Goal: Task Accomplishment & Management: Use online tool/utility

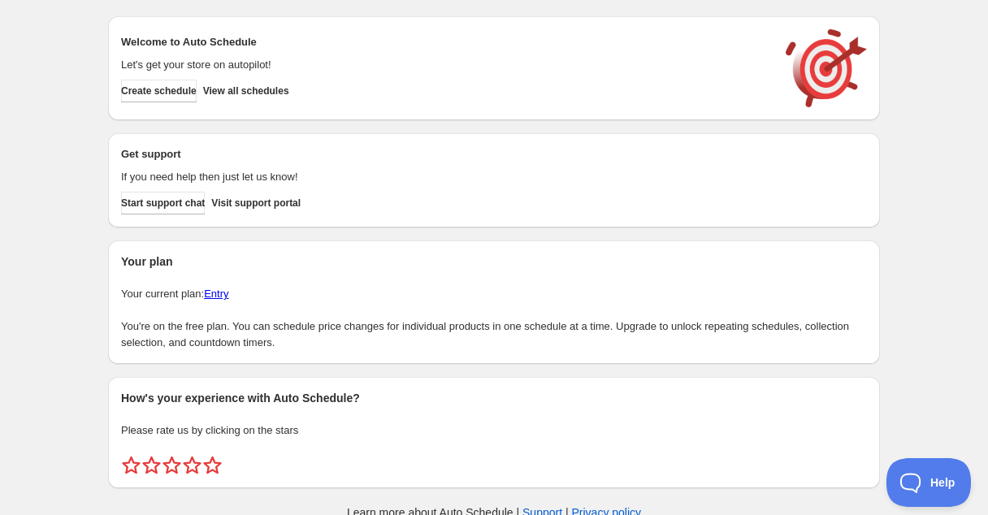
scroll to position [28, 0]
click at [192, 92] on span "Create schedule" at bounding box center [159, 90] width 76 height 13
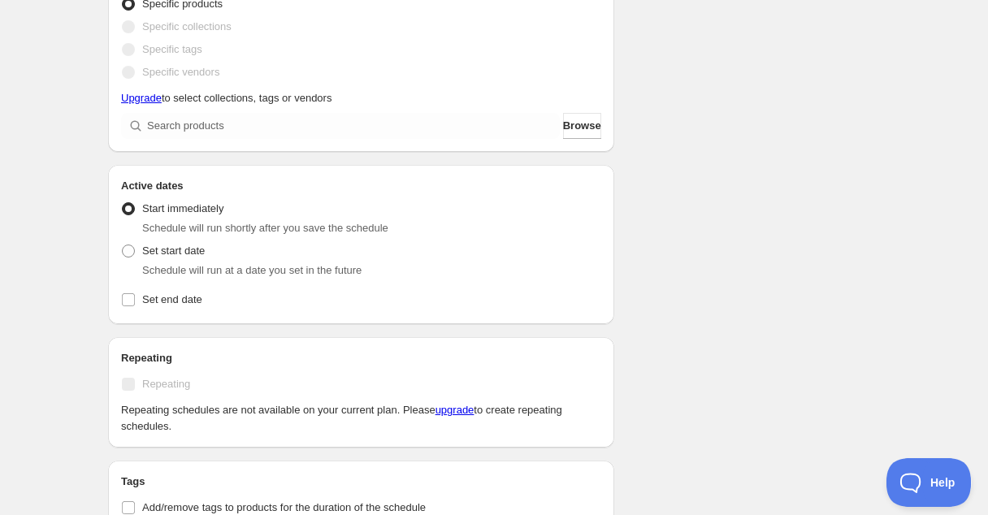
scroll to position [411, 0]
click at [284, 256] on div "Set start date Schedule will run at a date you set in the future" at bounding box center [361, 258] width 480 height 39
click at [132, 253] on span at bounding box center [128, 250] width 13 height 13
click at [123, 244] on input "Set start date" at bounding box center [122, 244] width 1 height 1
radio input "true"
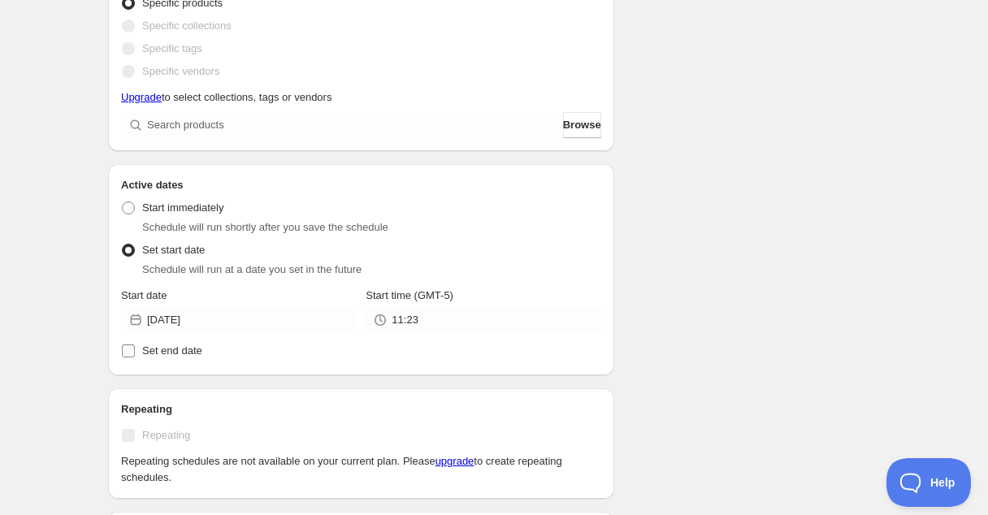
click at [142, 345] on span "Set end date" at bounding box center [172, 350] width 60 height 12
click at [135, 345] on input "Set end date" at bounding box center [128, 350] width 13 height 13
checkbox input "true"
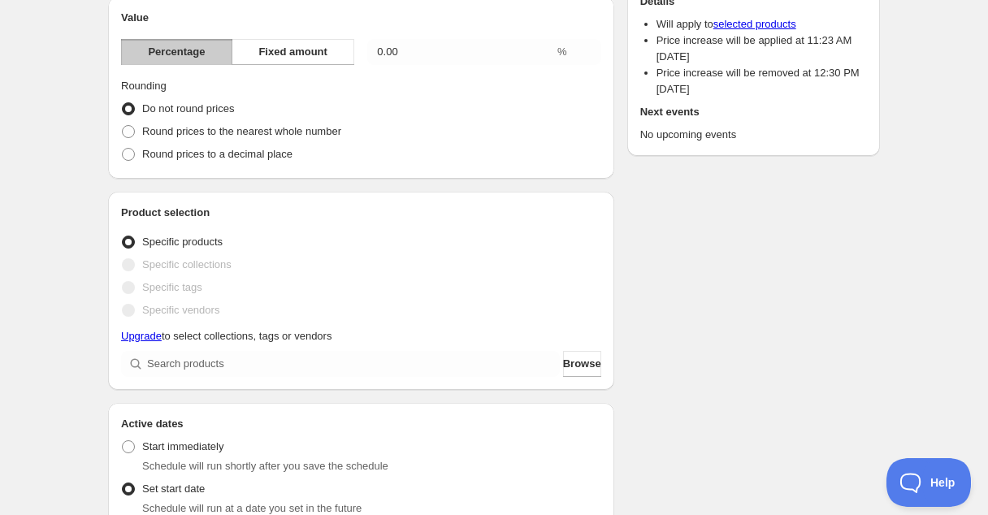
scroll to position [0, 0]
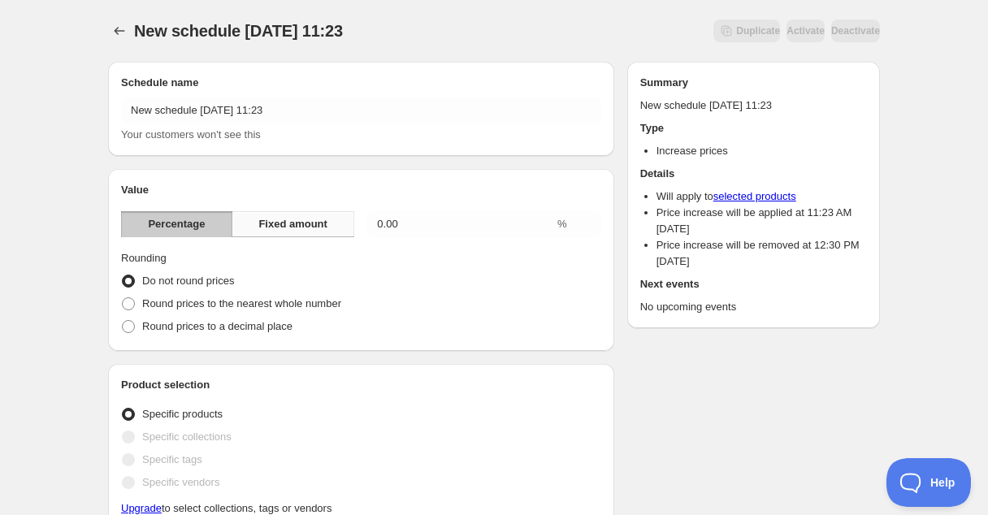
click at [280, 227] on span "Fixed amount" at bounding box center [292, 224] width 69 height 16
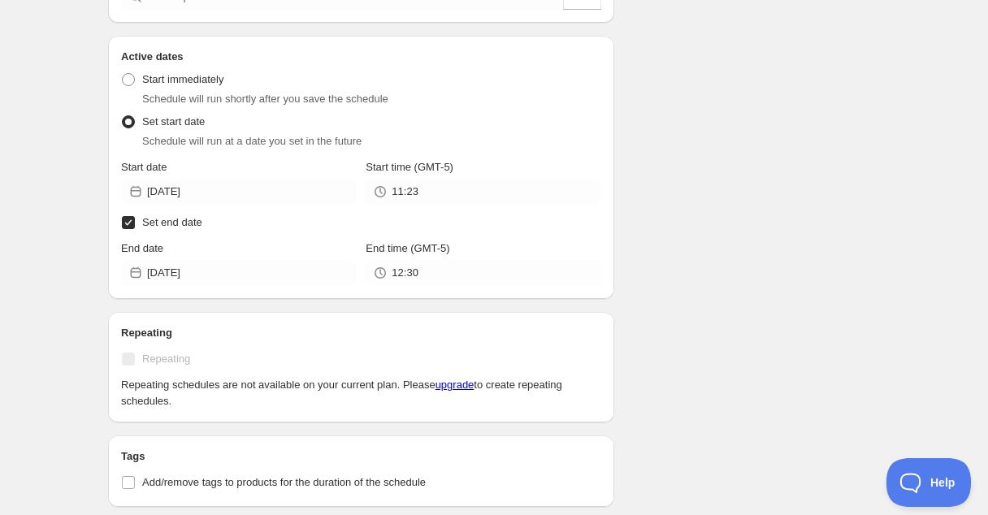
scroll to position [447, 0]
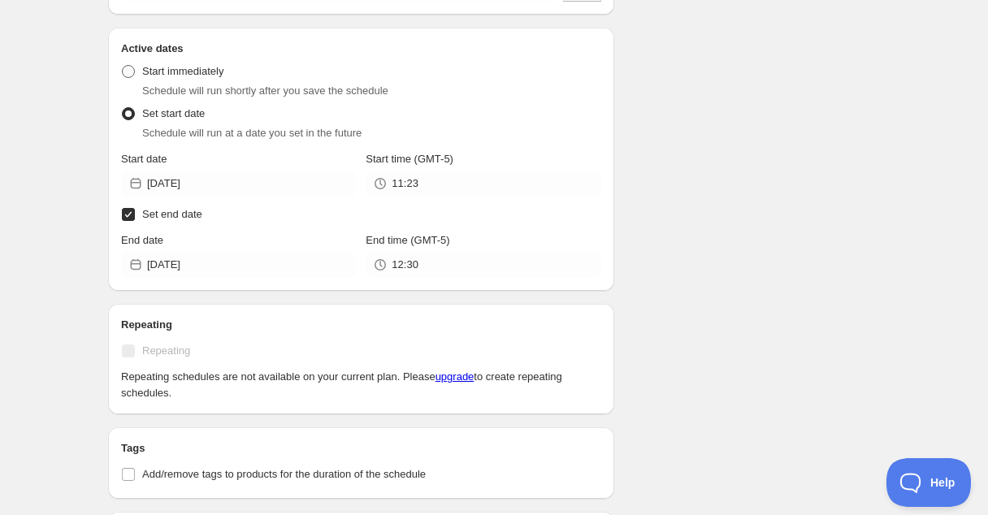
click at [202, 72] on span "Start immediately" at bounding box center [182, 71] width 81 height 12
click at [123, 66] on input "Start immediately" at bounding box center [122, 65] width 1 height 1
radio input "true"
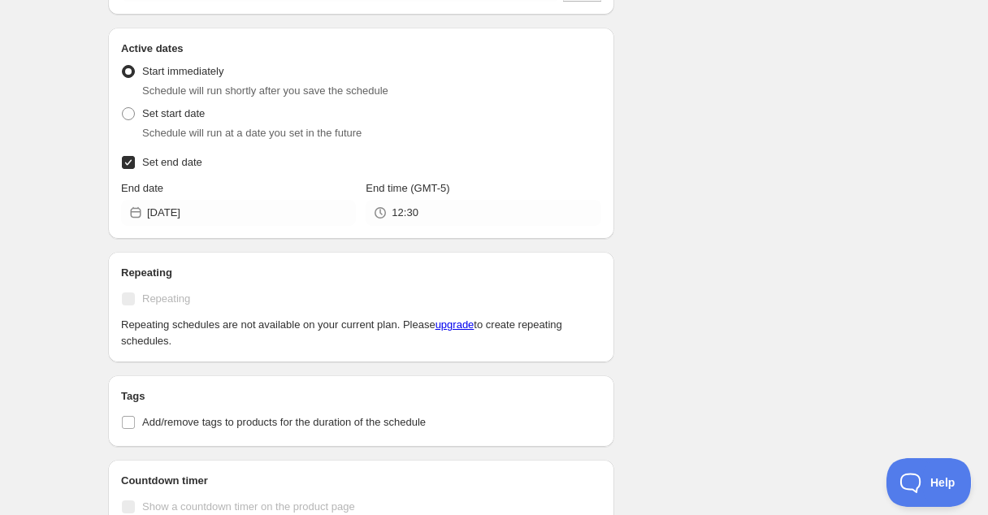
click at [158, 295] on span "Repeating" at bounding box center [166, 298] width 48 height 12
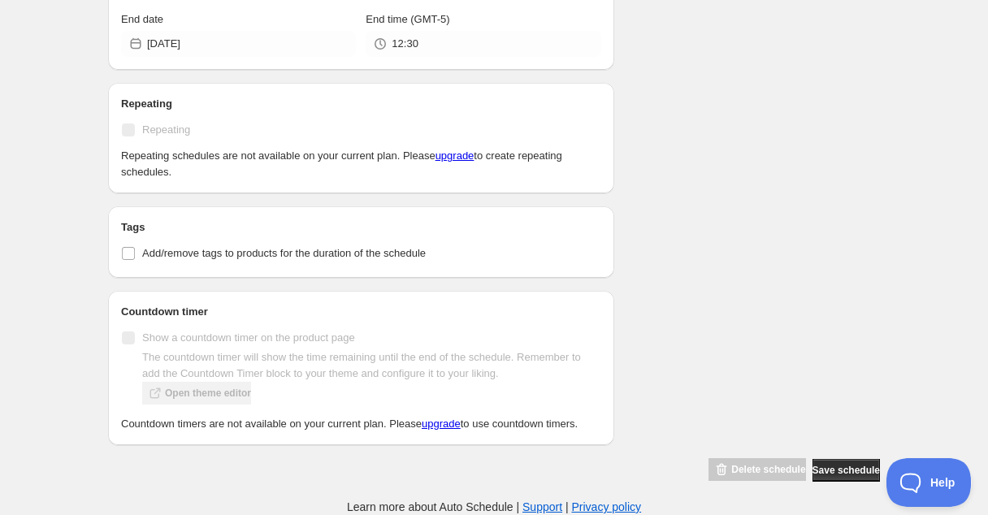
scroll to position [0, 0]
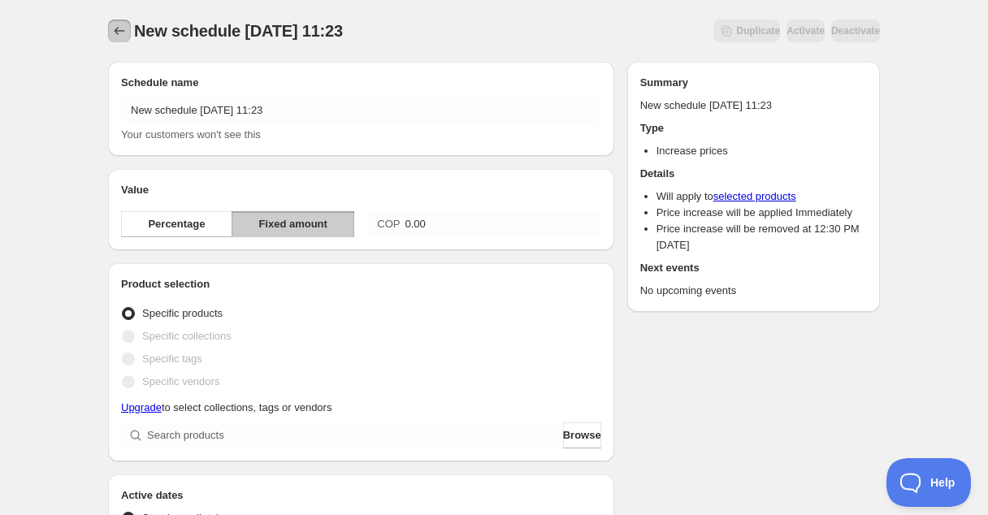
click at [115, 24] on icon "Schedules" at bounding box center [119, 31] width 16 height 16
click at [146, 25] on span "New schedule Aug 27 2025 11:23" at bounding box center [238, 31] width 209 height 18
click at [115, 35] on icon "Schedules" at bounding box center [119, 31] width 16 height 16
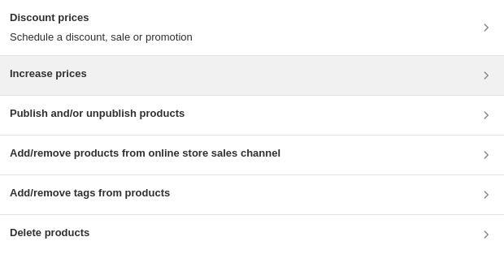
click at [139, 76] on div "Increase prices" at bounding box center [252, 75] width 484 height 19
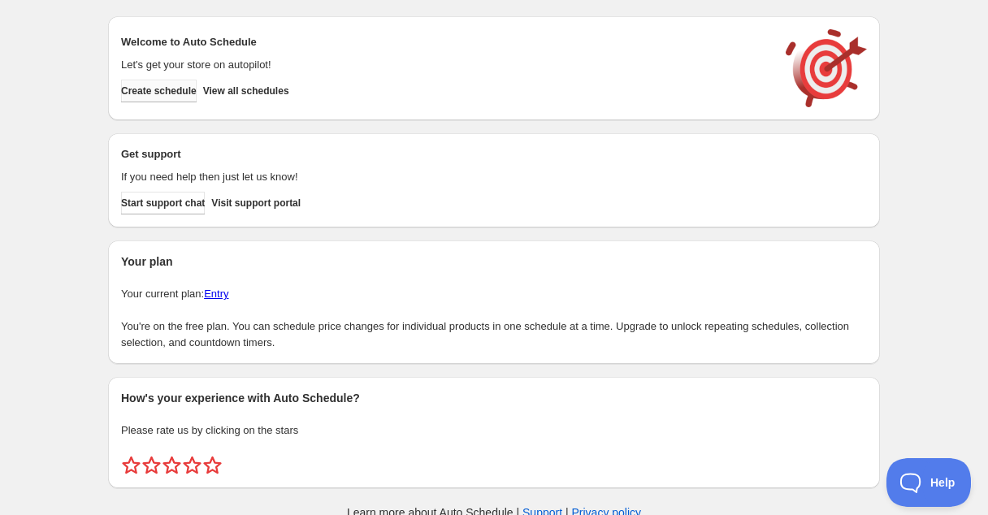
click at [191, 89] on span "Create schedule" at bounding box center [159, 90] width 76 height 13
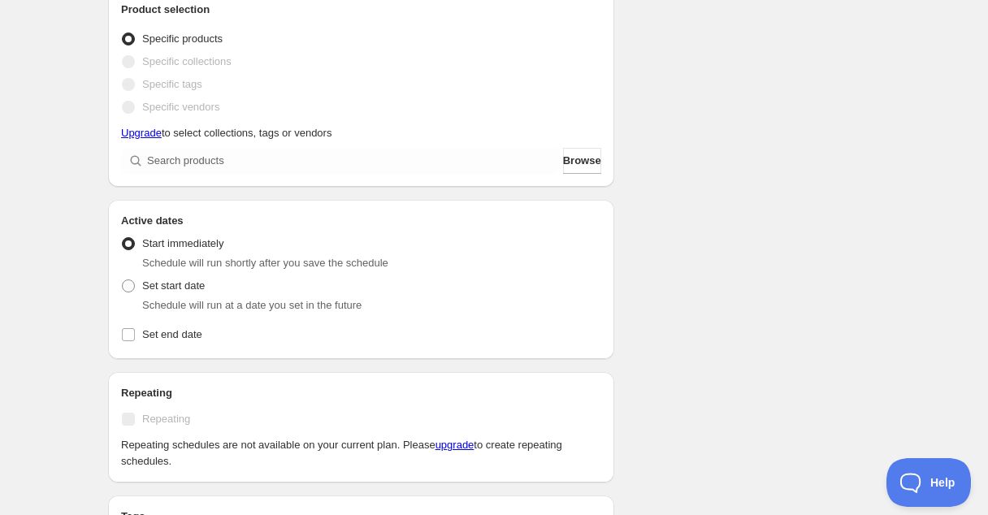
scroll to position [484, 0]
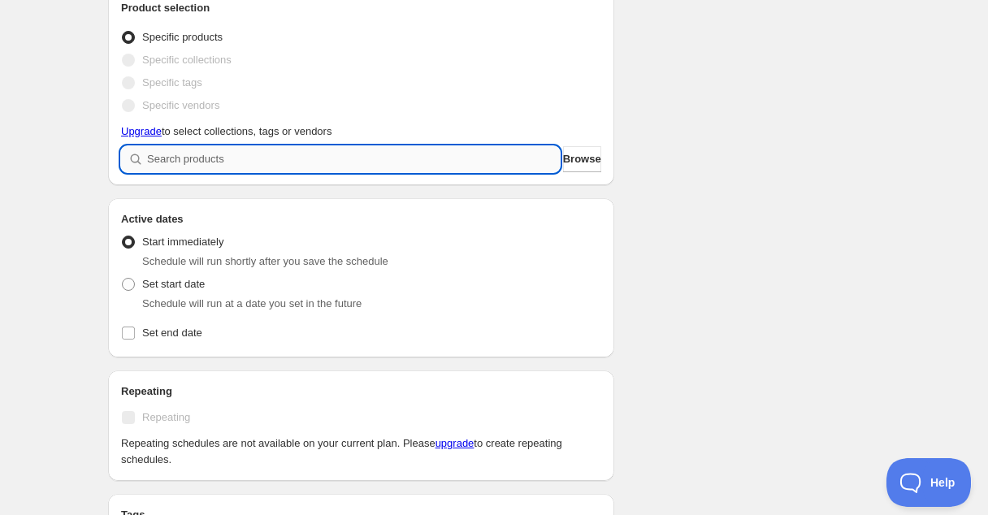
click at [213, 158] on input "search" at bounding box center [353, 159] width 413 height 26
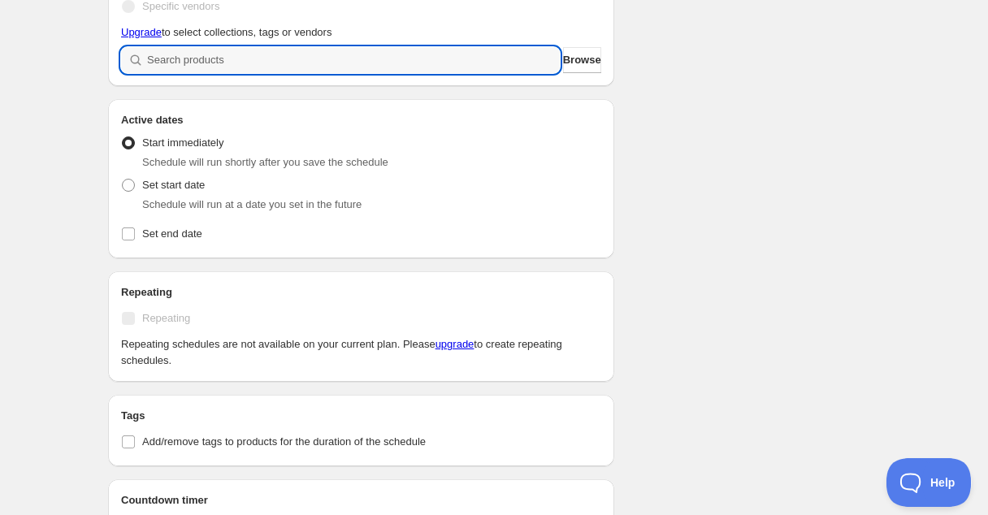
scroll to position [591, 0]
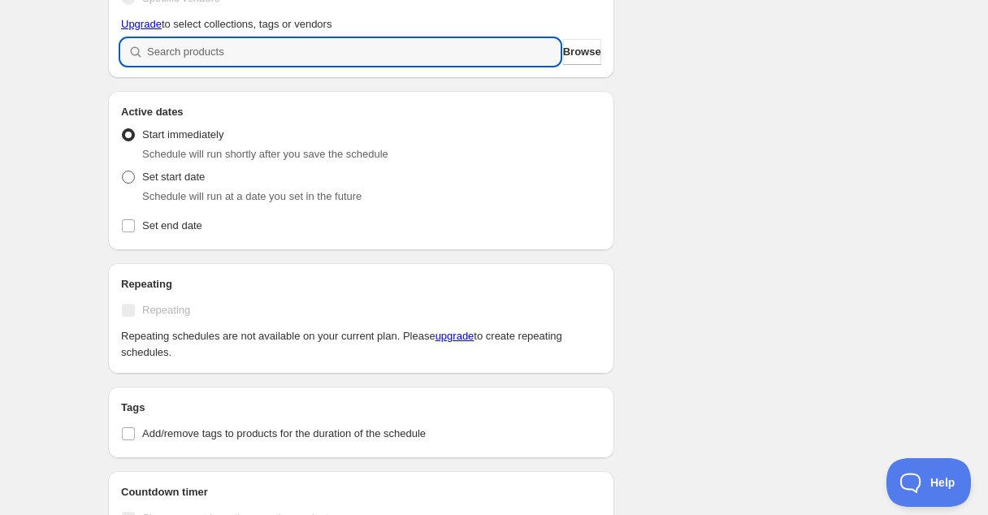
click at [153, 175] on span "Set start date" at bounding box center [173, 177] width 63 height 12
click at [123, 171] on input "Set start date" at bounding box center [122, 171] width 1 height 1
radio input "true"
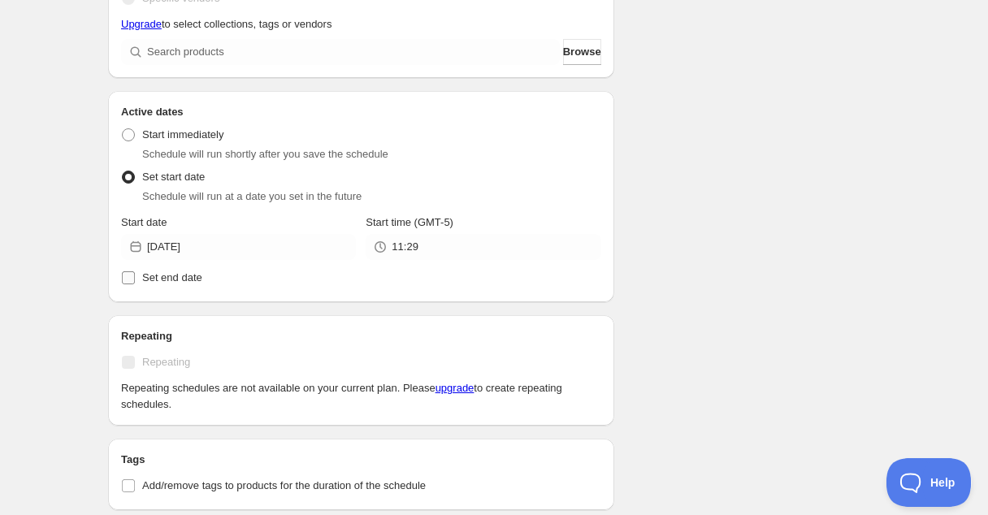
click at [175, 279] on span "Set end date" at bounding box center [172, 277] width 60 height 12
click at [135, 279] on input "Set end date" at bounding box center [128, 277] width 13 height 13
checkbox input "true"
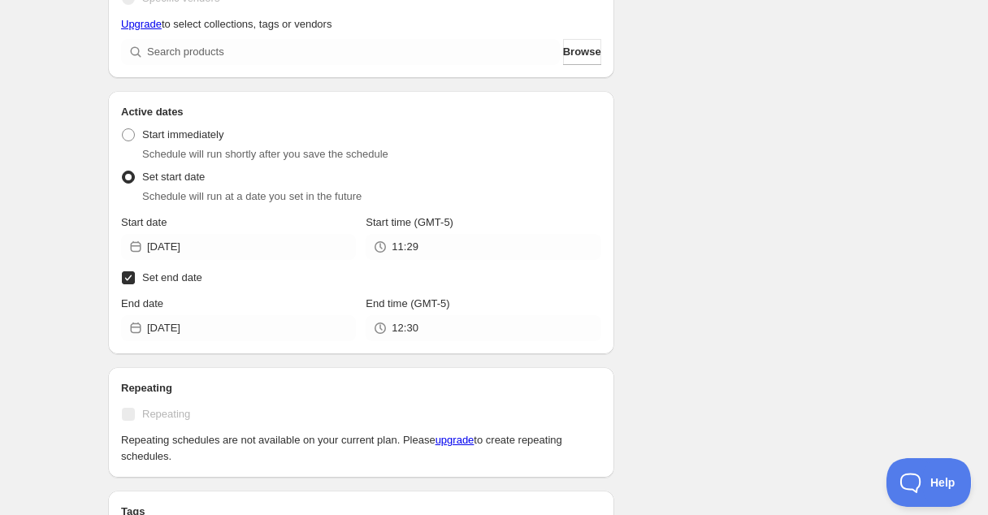
click at [175, 402] on div "Repeating Repeating Repeating schedules are not available on your current plan.…" at bounding box center [361, 422] width 480 height 84
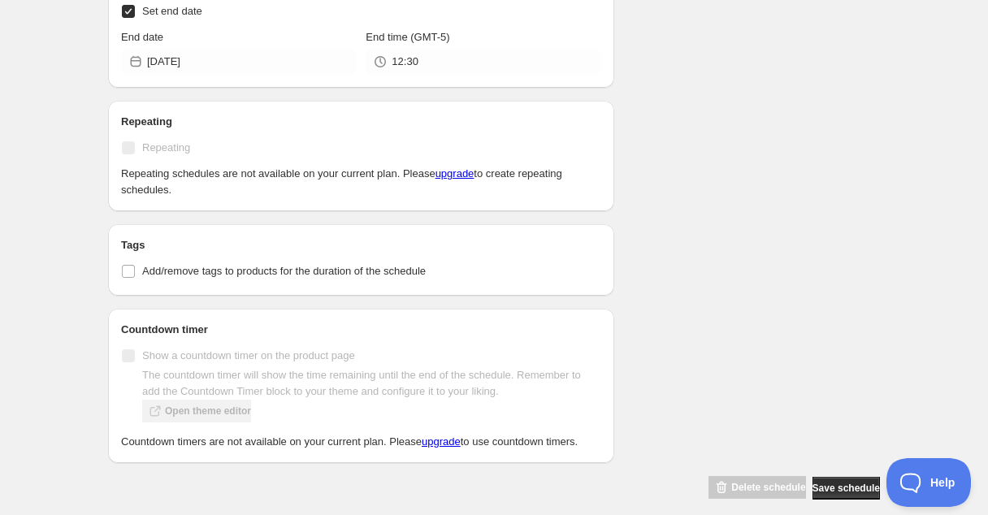
scroll to position [890, 0]
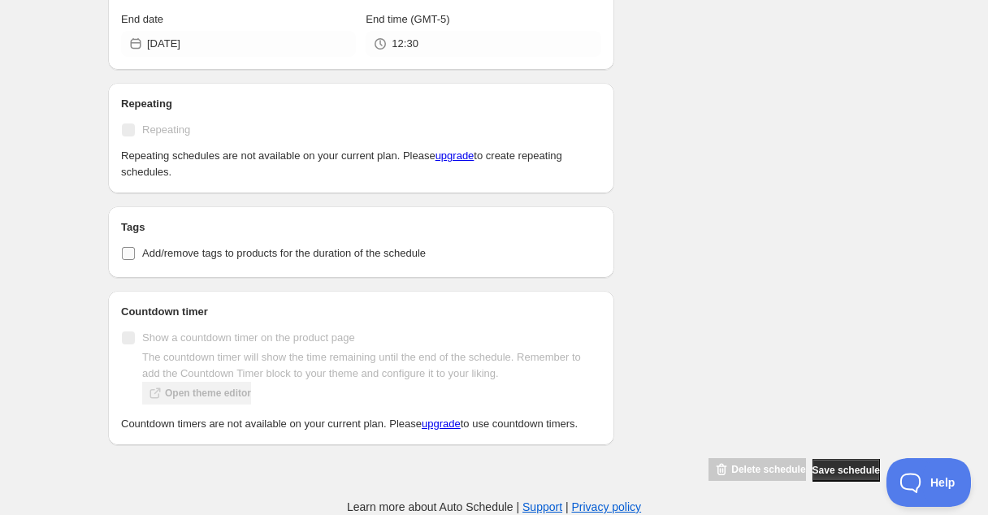
click at [143, 247] on span "Add/remove tags to products for the duration of the schedule" at bounding box center [283, 253] width 283 height 12
click at [135, 247] on input "Add/remove tags to products for the duration of the schedule" at bounding box center [128, 253] width 13 height 13
checkbox input "true"
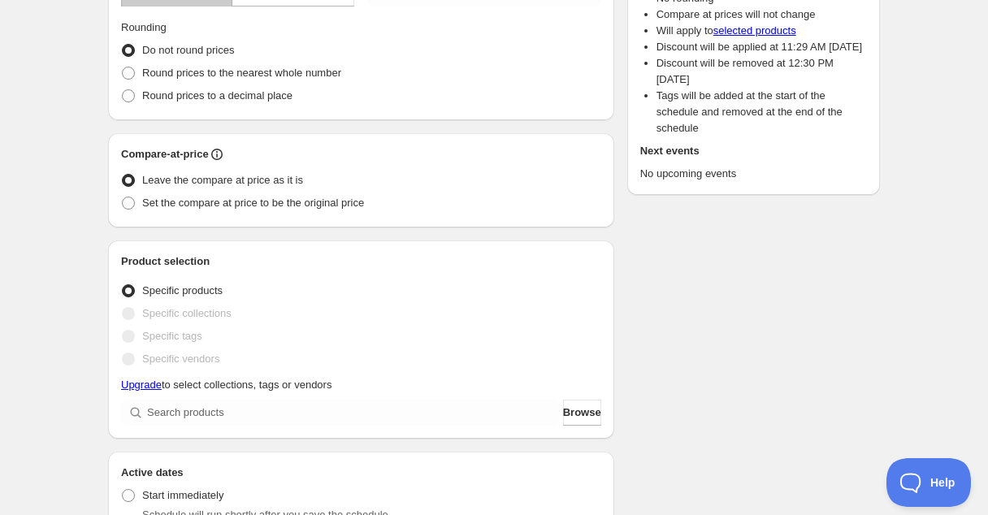
scroll to position [0, 0]
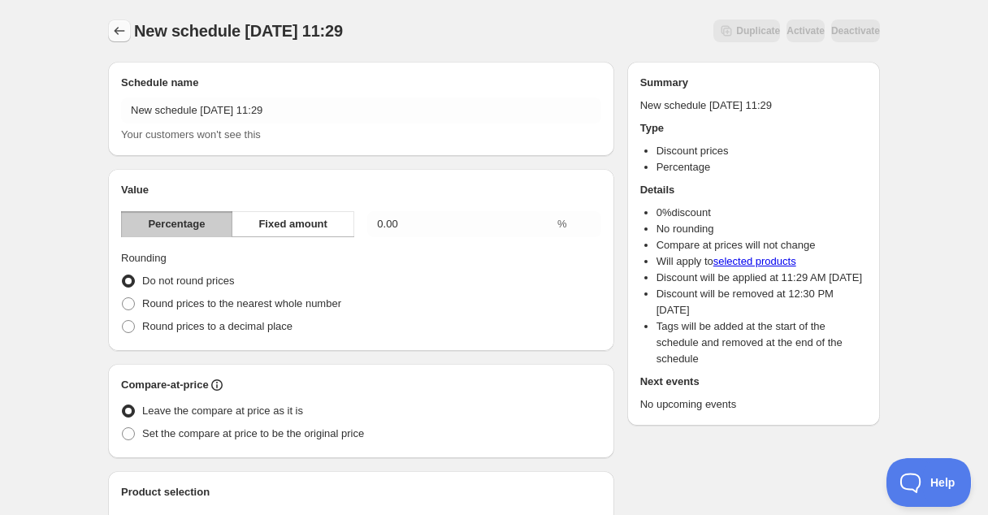
click at [117, 32] on icon "Schedules" at bounding box center [119, 31] width 16 height 16
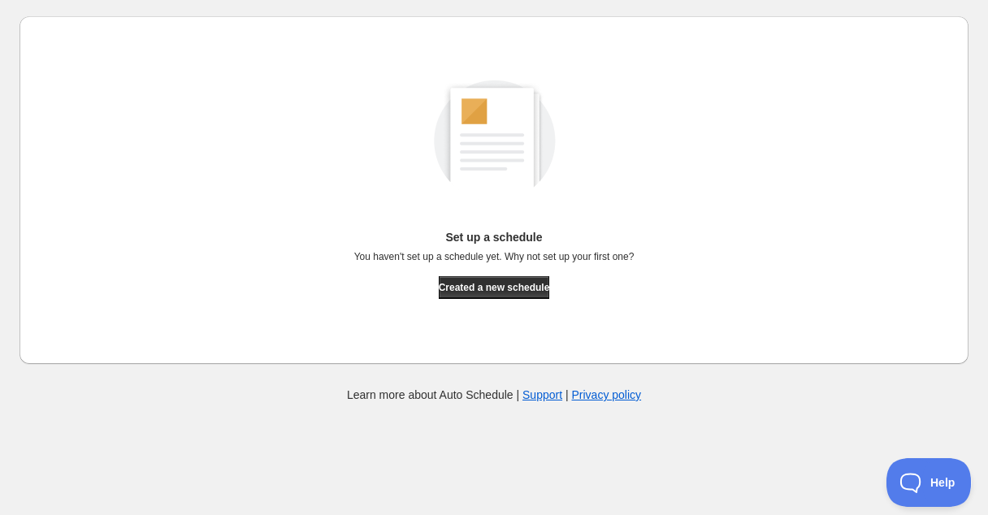
click at [495, 300] on div "Set up a schedule You haven't set up a schedule yet. Why not set up your first …" at bounding box center [493, 190] width 923 height 322
click at [505, 270] on div "Set up a schedule You haven't set up a schedule yet. Why not set up your first …" at bounding box center [494, 252] width 280 height 47
click at [502, 277] on button "Created a new schedule" at bounding box center [494, 287] width 111 height 23
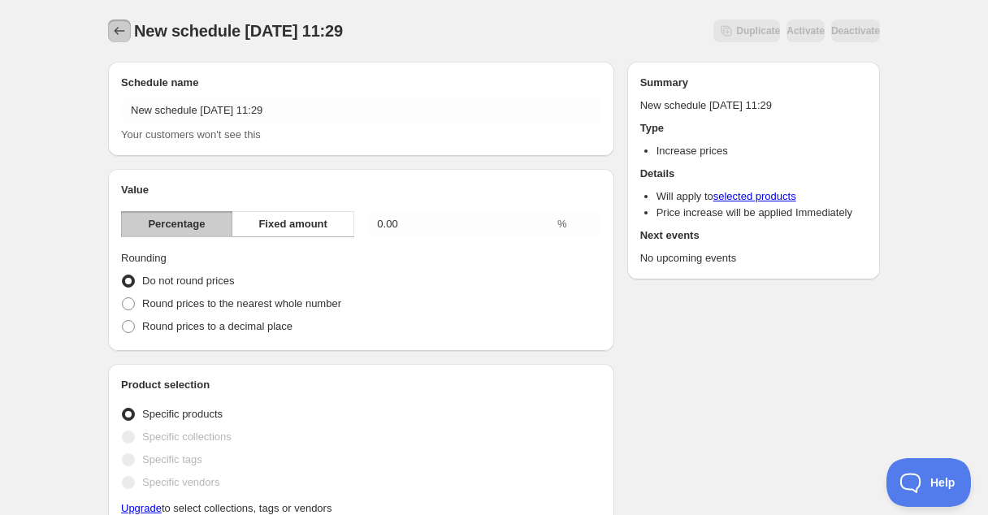
click at [123, 32] on icon "Schedules" at bounding box center [119, 31] width 16 height 16
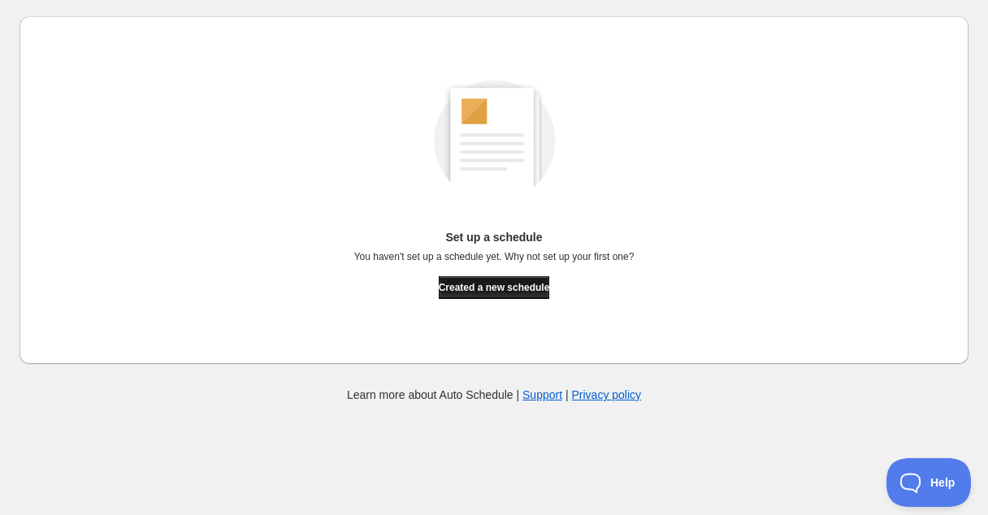
click at [469, 283] on span "Created a new schedule" at bounding box center [494, 287] width 111 height 13
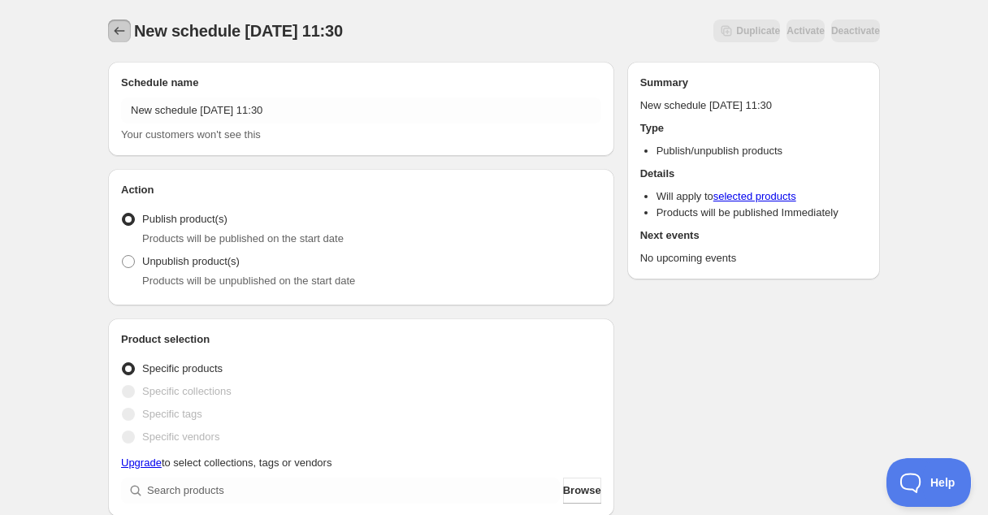
click at [119, 21] on button "Schedules" at bounding box center [119, 30] width 23 height 23
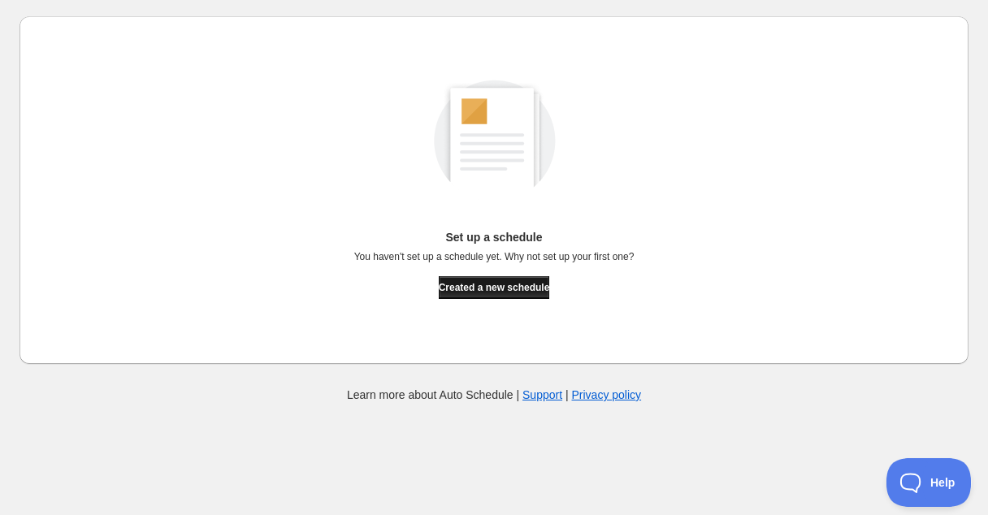
click at [495, 285] on span "Created a new schedule" at bounding box center [494, 287] width 111 height 13
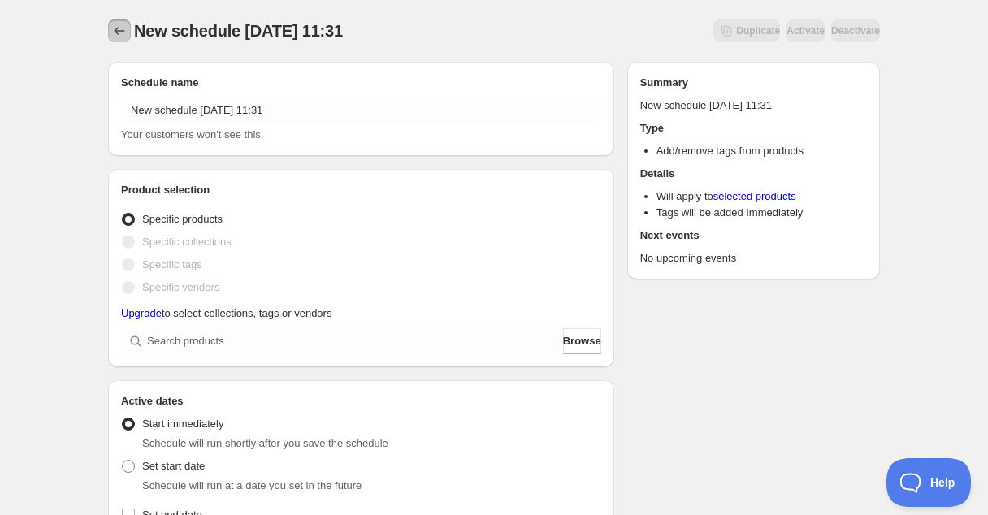
click at [127, 34] on icon "Schedules" at bounding box center [119, 31] width 16 height 16
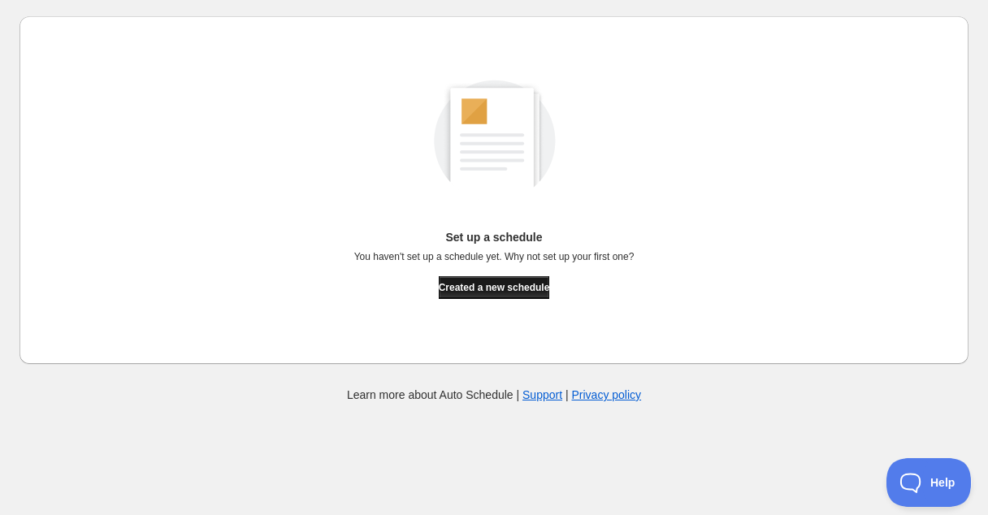
click at [538, 281] on button "Created a new schedule" at bounding box center [494, 287] width 111 height 23
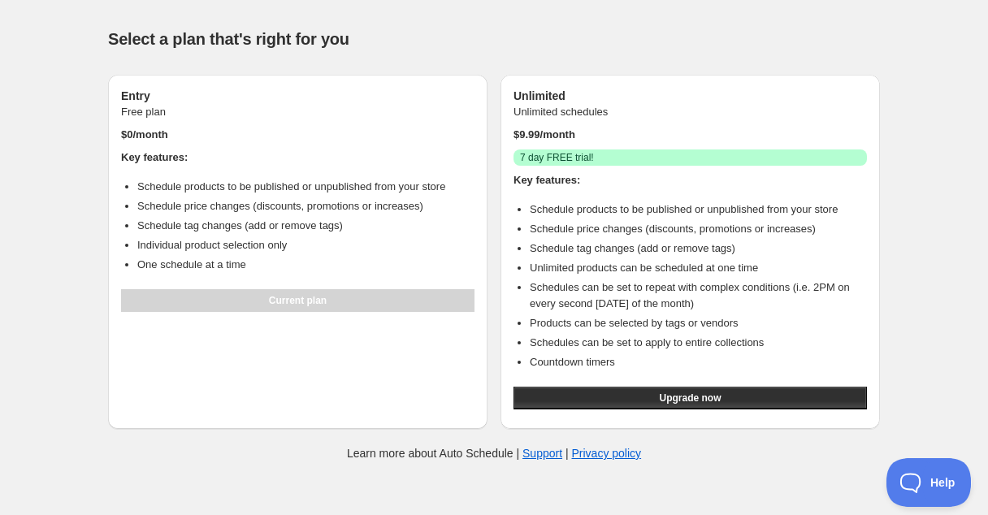
click at [573, 158] on span "7 day FREE trial!" at bounding box center [557, 157] width 74 height 13
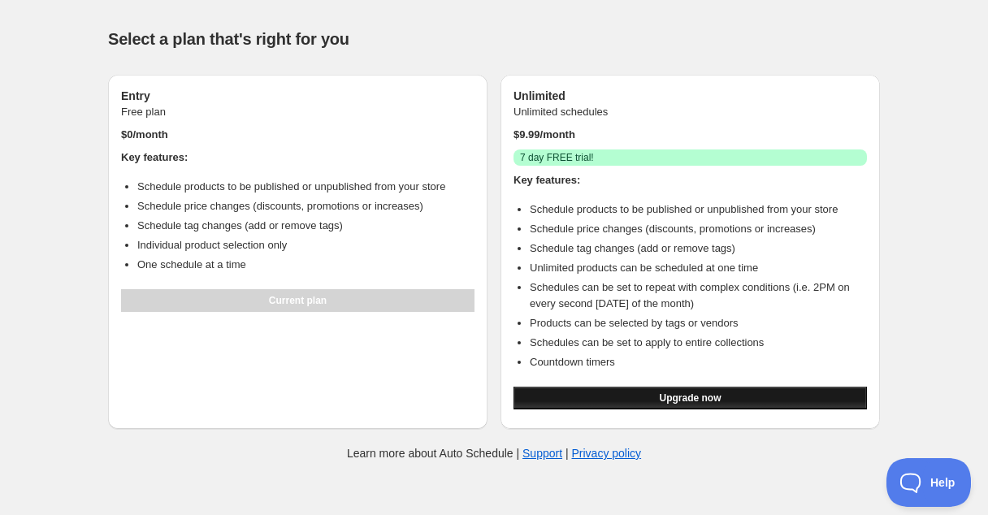
click at [687, 405] on button "Upgrade now" at bounding box center [689, 398] width 353 height 23
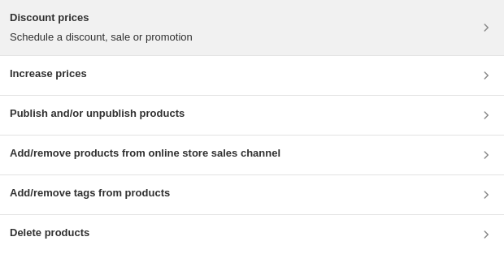
click at [128, 38] on p "Schedule a discount, sale or promotion" at bounding box center [101, 37] width 183 height 16
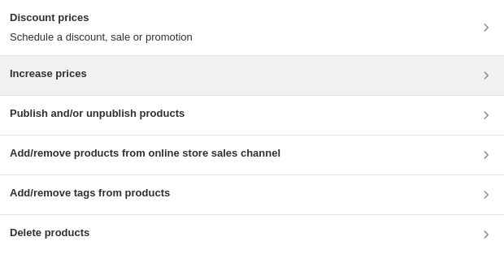
click at [109, 67] on div "Increase prices" at bounding box center [252, 75] width 484 height 19
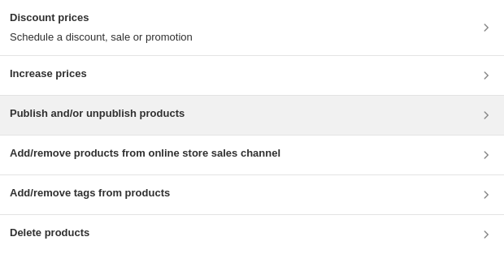
click at [488, 110] on icon at bounding box center [486, 115] width 16 height 16
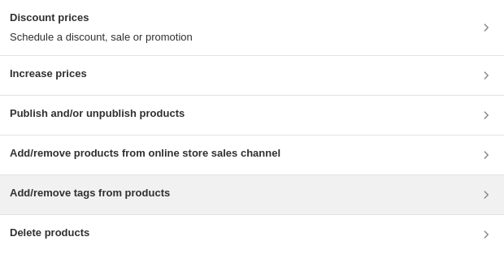
click at [294, 201] on div "Add/remove tags from products" at bounding box center [252, 194] width 484 height 19
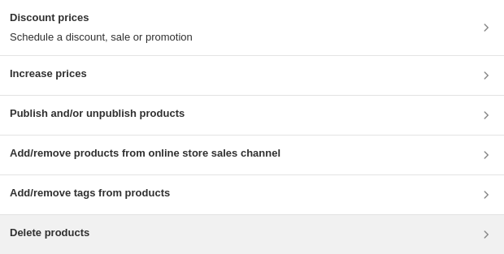
click at [118, 231] on div "Delete products" at bounding box center [252, 234] width 484 height 19
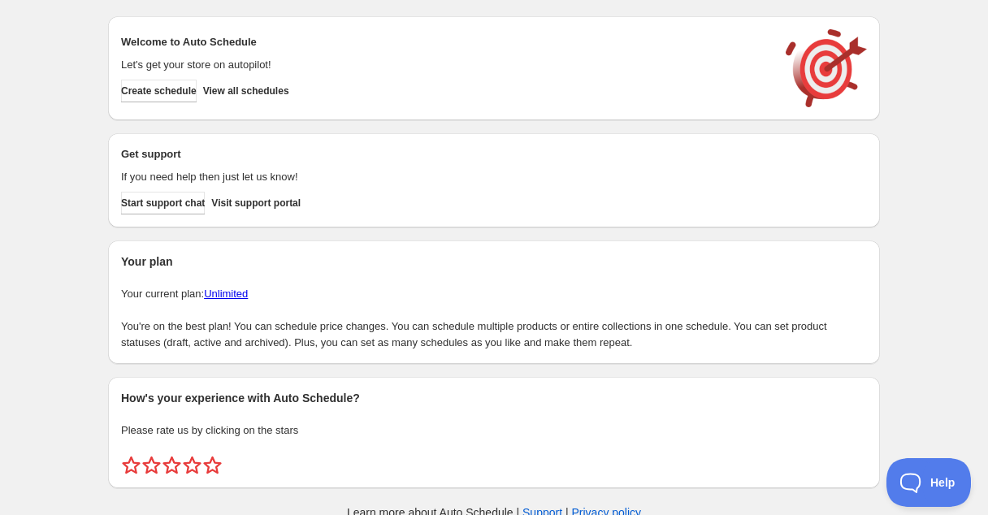
scroll to position [28, 0]
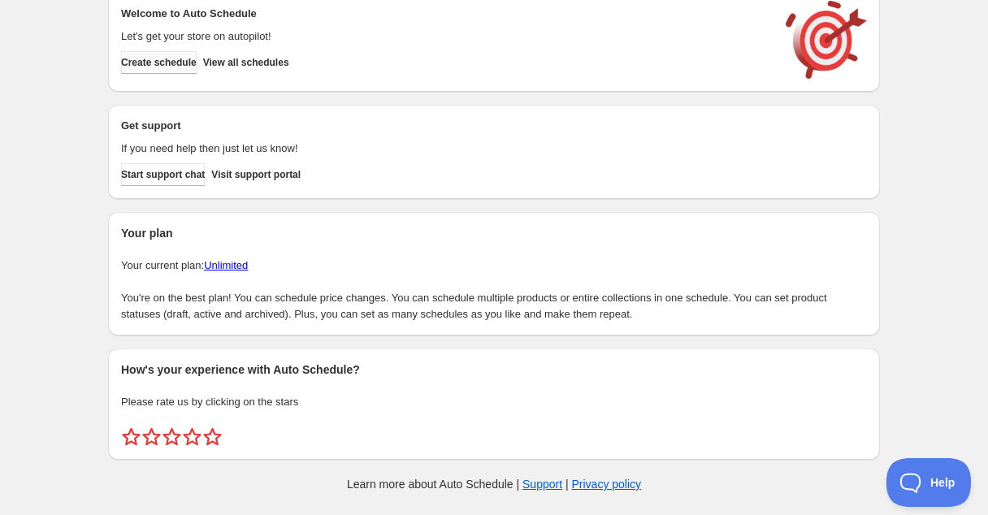
click at [196, 52] on button "Create schedule" at bounding box center [159, 62] width 76 height 23
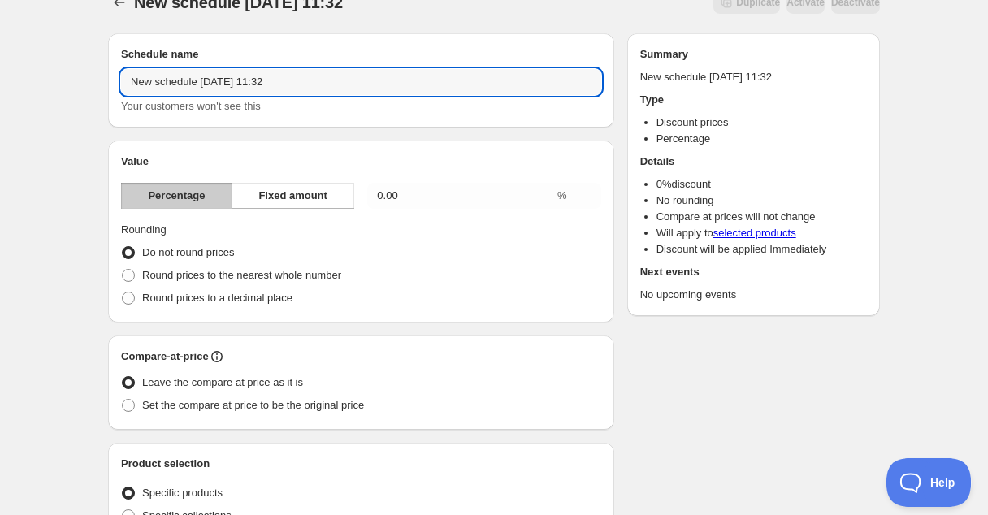
drag, startPoint x: 334, startPoint y: 76, endPoint x: -97, endPoint y: 76, distance: 431.2
click at [0, 76] on html "New schedule Aug 27 2025 11:32. This page is ready New schedule Aug 27 2025 11:…" at bounding box center [494, 229] width 988 height 515
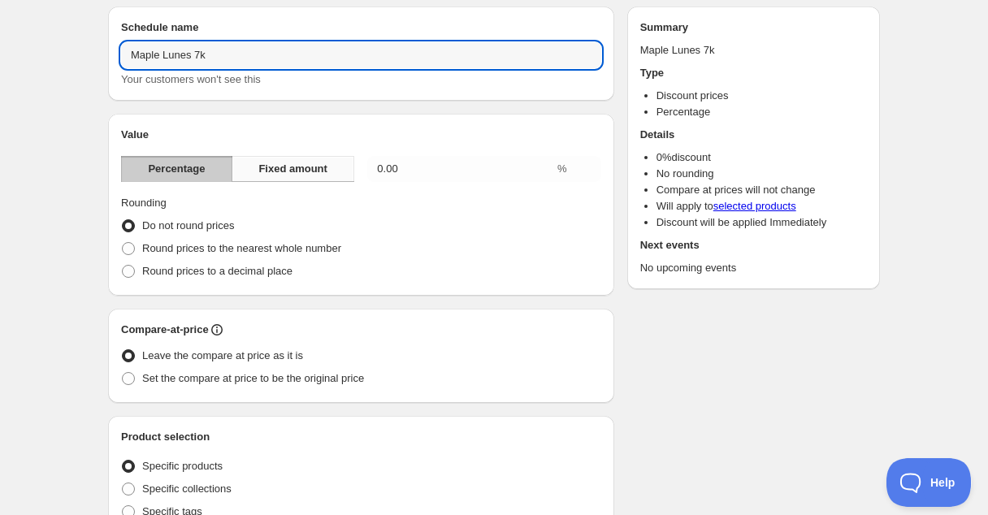
scroll to position [74, 0]
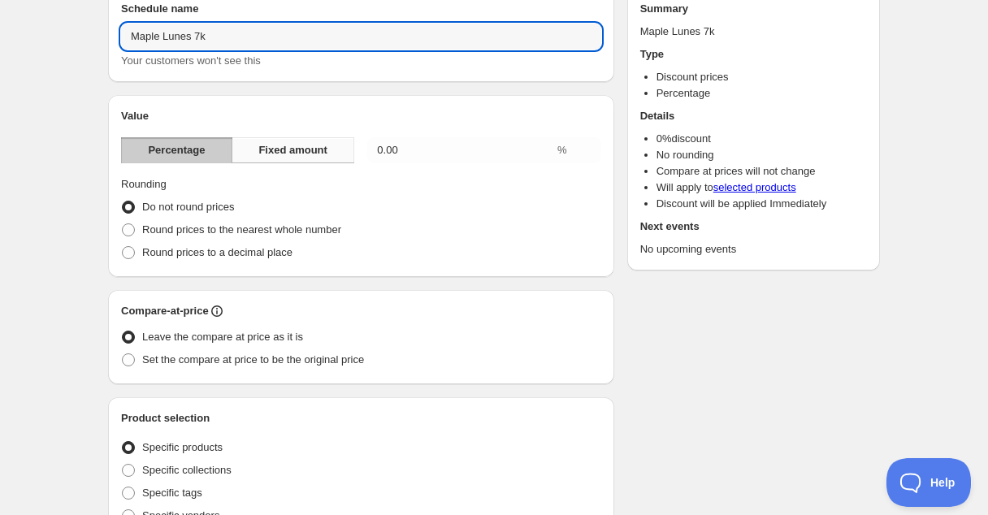
type input "Maple Lunes 7k"
click at [314, 160] on button "Fixed amount" at bounding box center [292, 150] width 123 height 26
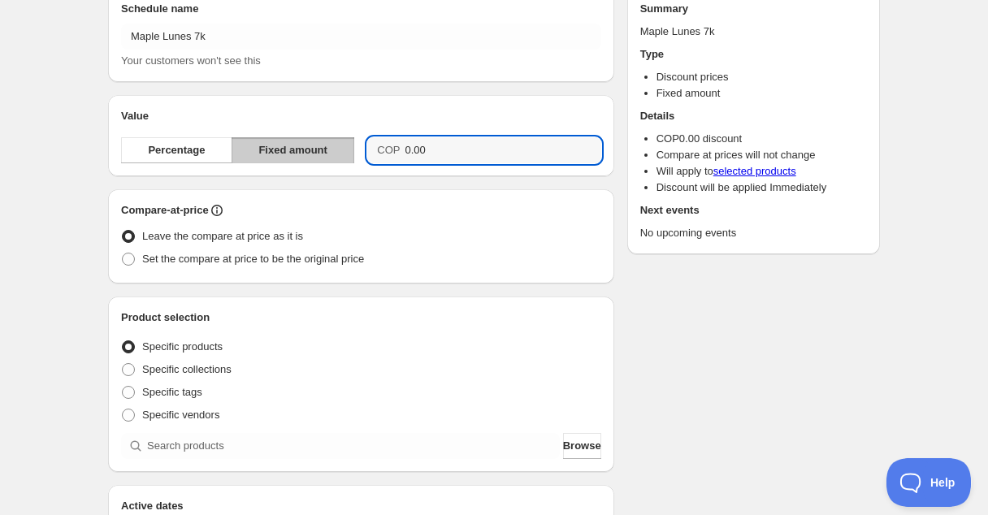
drag, startPoint x: 468, startPoint y: 151, endPoint x: 306, endPoint y: 151, distance: 161.6
click at [308, 151] on div "Percentage Fixed amount COP 0.00" at bounding box center [361, 150] width 480 height 26
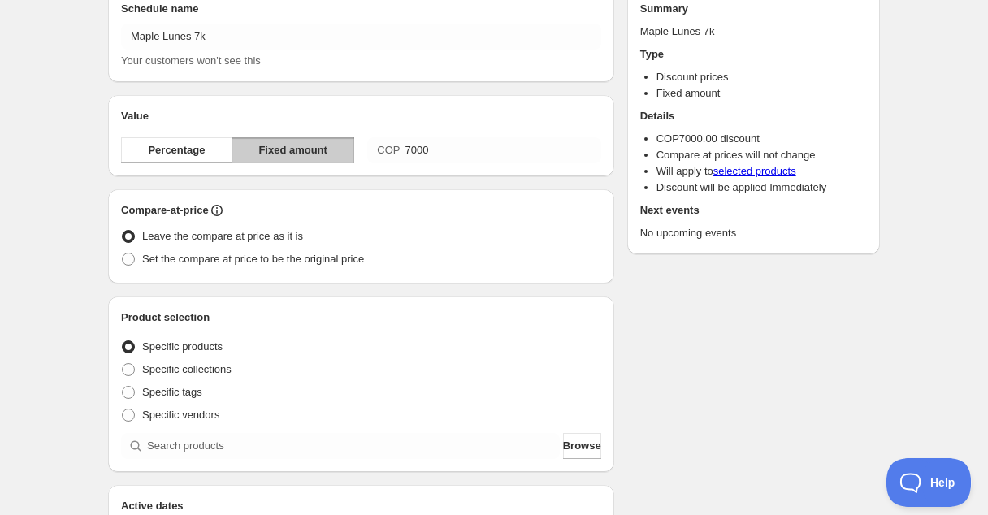
type input "7000.00"
click at [268, 266] on span "Set the compare at price to be the original price" at bounding box center [253, 259] width 222 height 16
click at [123, 253] on input "Set the compare at price to be the original price" at bounding box center [122, 253] width 1 height 1
radio input "true"
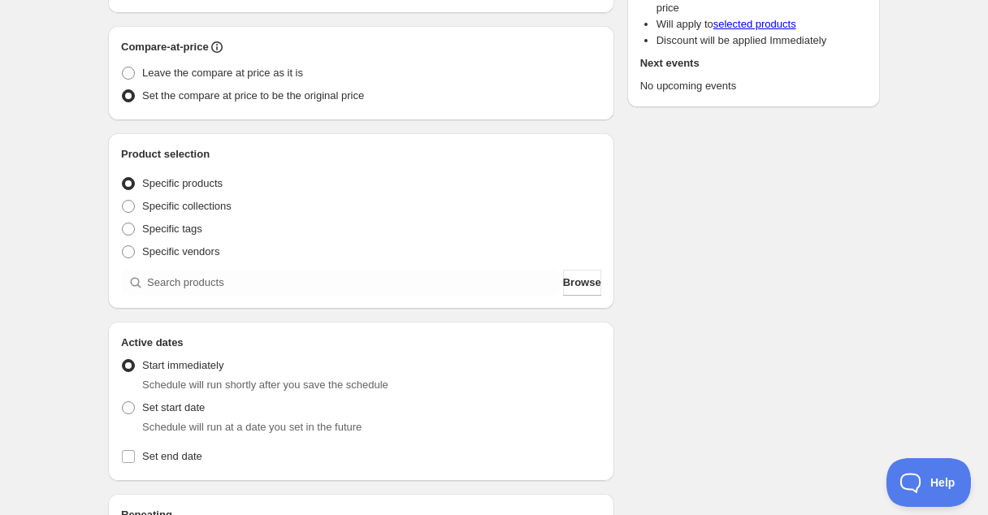
scroll to position [239, 0]
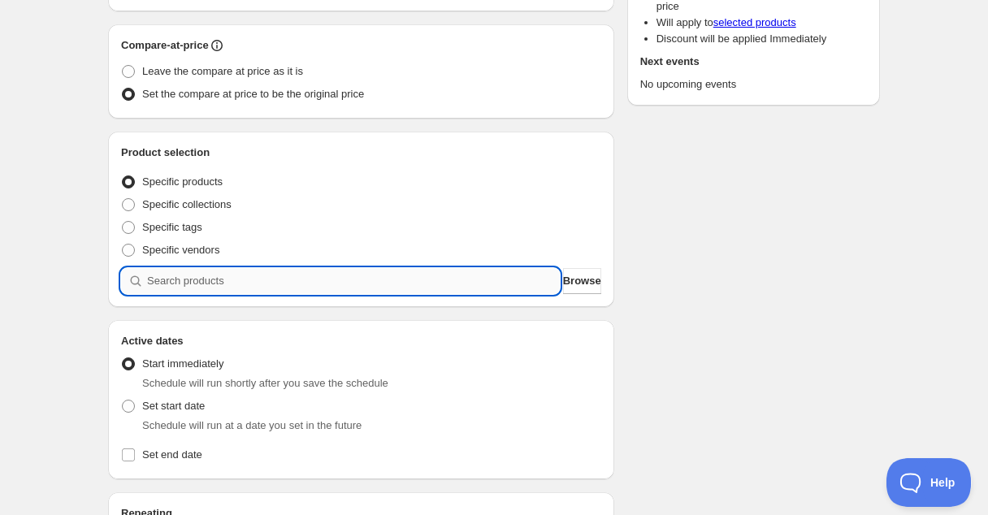
click at [205, 283] on input "search" at bounding box center [353, 281] width 413 height 26
type input "m"
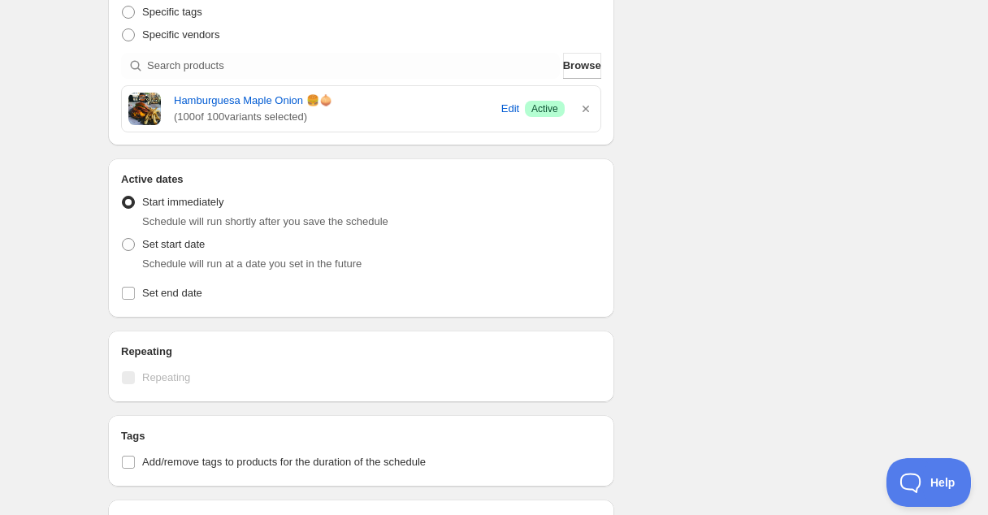
scroll to position [458, 0]
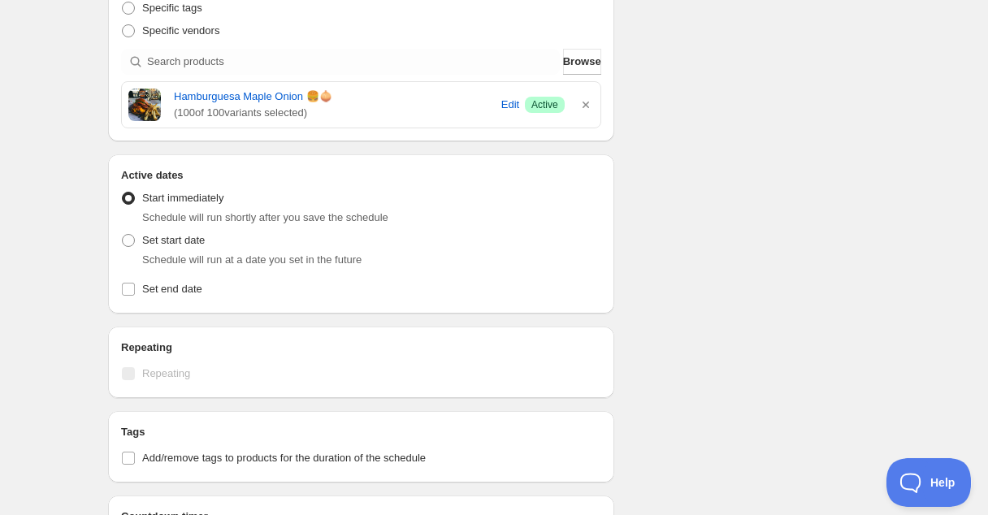
click at [150, 253] on div "Schedule will run at a date you set in the future" at bounding box center [371, 260] width 459 height 16
click at [122, 241] on span at bounding box center [128, 240] width 13 height 13
click at [122, 235] on input "Set start date" at bounding box center [122, 234] width 1 height 1
radio input "true"
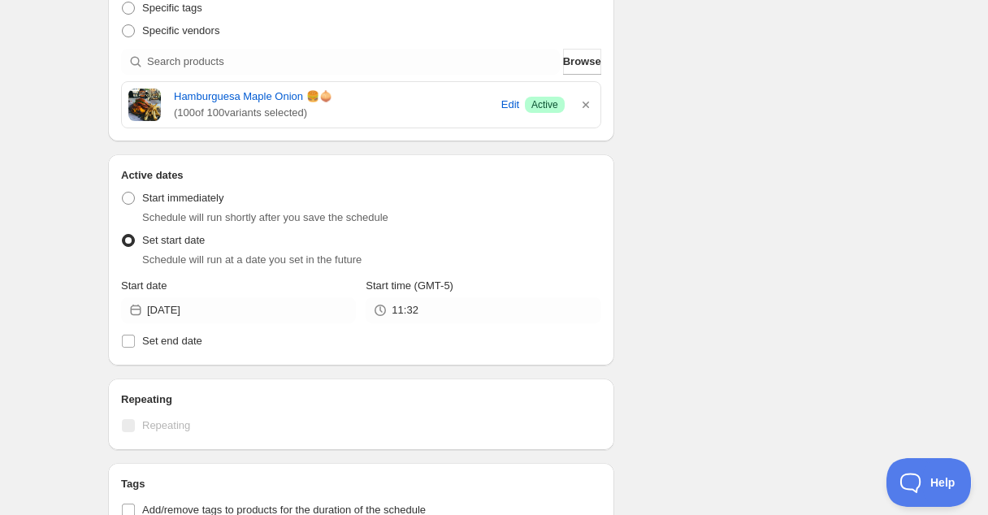
click at [142, 429] on span "Repeating" at bounding box center [166, 425] width 48 height 12
click at [148, 392] on h2 "Repeating" at bounding box center [361, 399] width 480 height 16
click at [167, 400] on h2 "Repeating" at bounding box center [361, 399] width 480 height 16
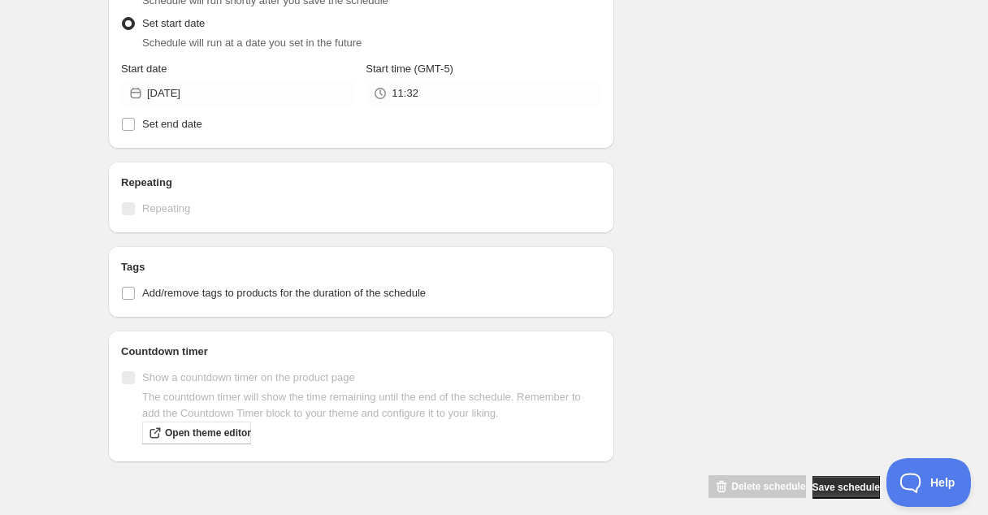
scroll to position [690, 0]
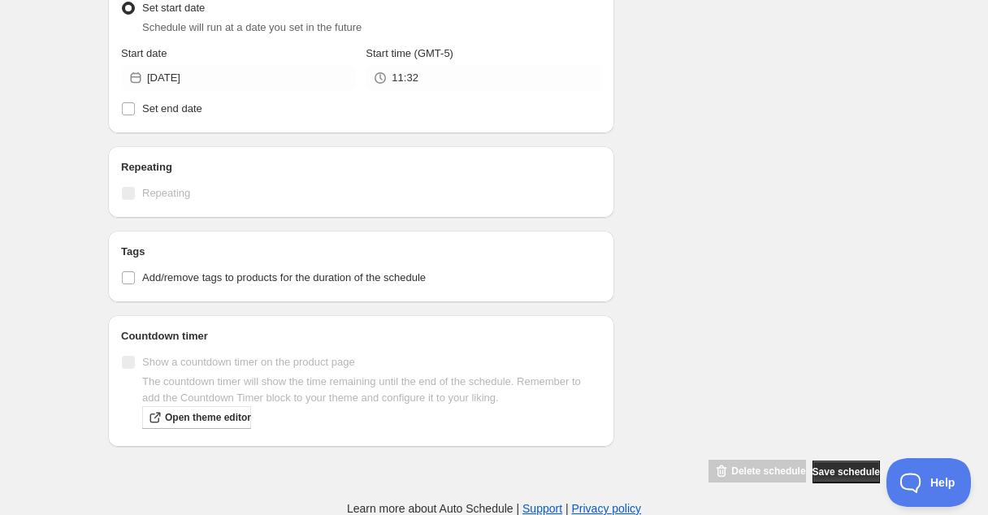
click at [153, 205] on div "Repeating Repeating" at bounding box center [361, 181] width 506 height 71
click at [136, 195] on label "Repeating" at bounding box center [361, 193] width 480 height 23
click at [155, 192] on span "Repeating" at bounding box center [166, 193] width 48 height 12
click at [155, 182] on label "Repeating" at bounding box center [361, 193] width 480 height 23
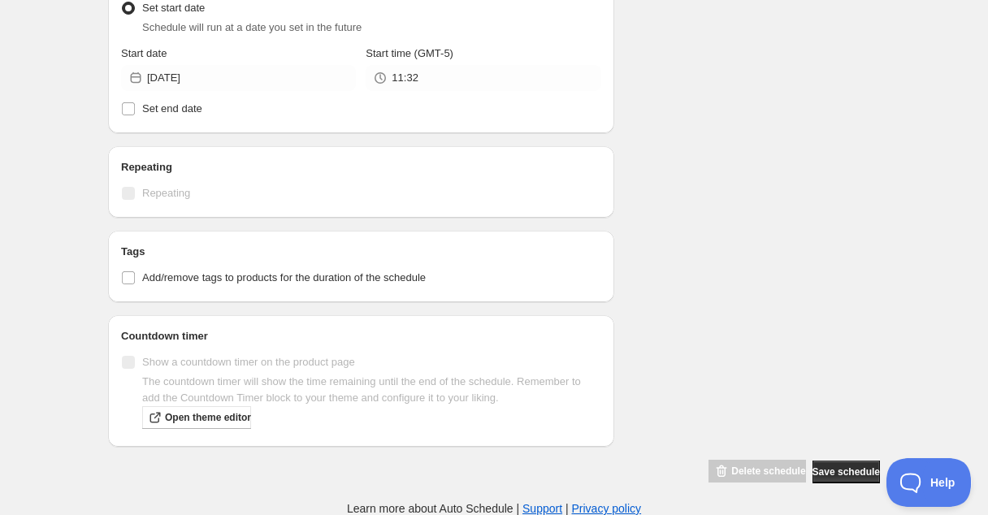
click at [145, 198] on span "Repeating" at bounding box center [166, 193] width 48 height 12
click at [190, 273] on span "Add/remove tags to products for the duration of the schedule" at bounding box center [283, 277] width 283 height 12
click at [135, 273] on input "Add/remove tags to products for the duration of the schedule" at bounding box center [128, 277] width 13 height 13
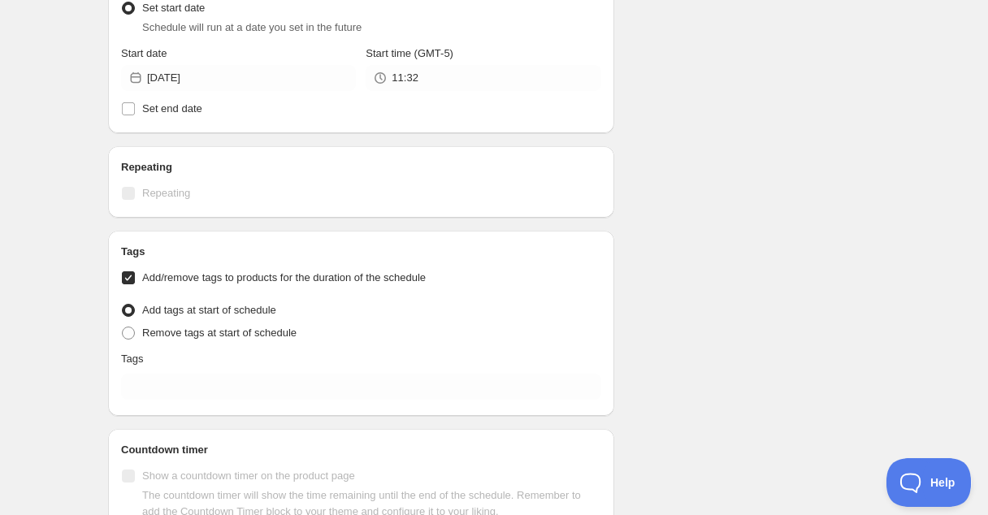
click at [167, 274] on span "Add/remove tags to products for the duration of the schedule" at bounding box center [283, 277] width 283 height 12
click at [135, 274] on input "Add/remove tags to products for the duration of the schedule" at bounding box center [128, 277] width 13 height 13
checkbox input "false"
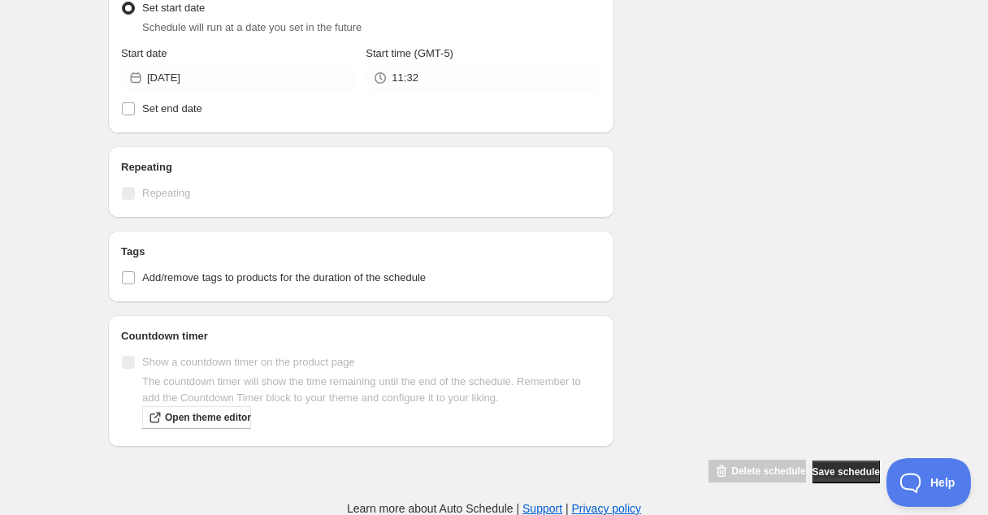
click at [143, 190] on span "Repeating" at bounding box center [166, 193] width 48 height 12
click at [149, 110] on span "Set end date" at bounding box center [172, 108] width 60 height 12
click at [135, 110] on input "Set end date" at bounding box center [128, 108] width 13 height 13
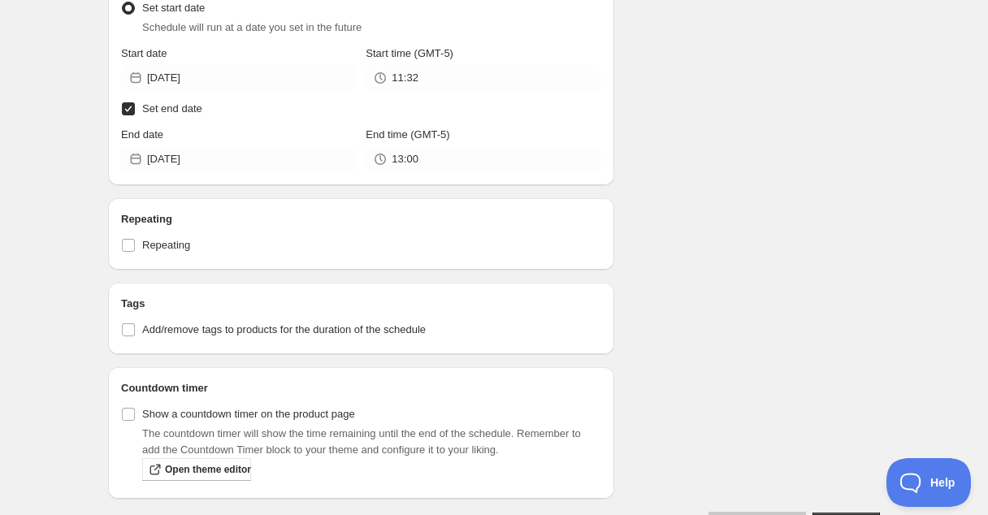
click at [166, 109] on span "Set end date" at bounding box center [172, 108] width 60 height 12
click at [135, 109] on input "Set end date" at bounding box center [128, 108] width 13 height 13
checkbox input "false"
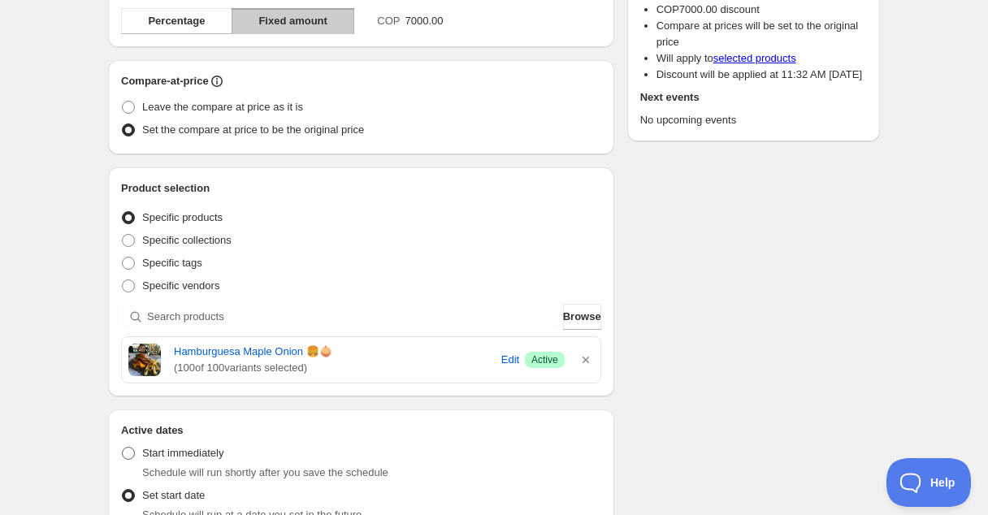
scroll to position [0, 0]
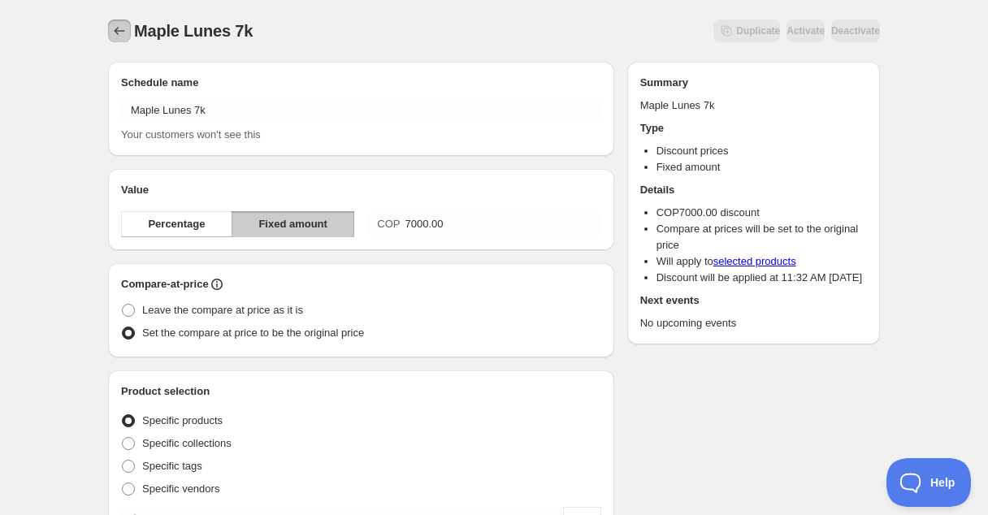
click at [116, 27] on icon "Schedules" at bounding box center [119, 31] width 16 height 16
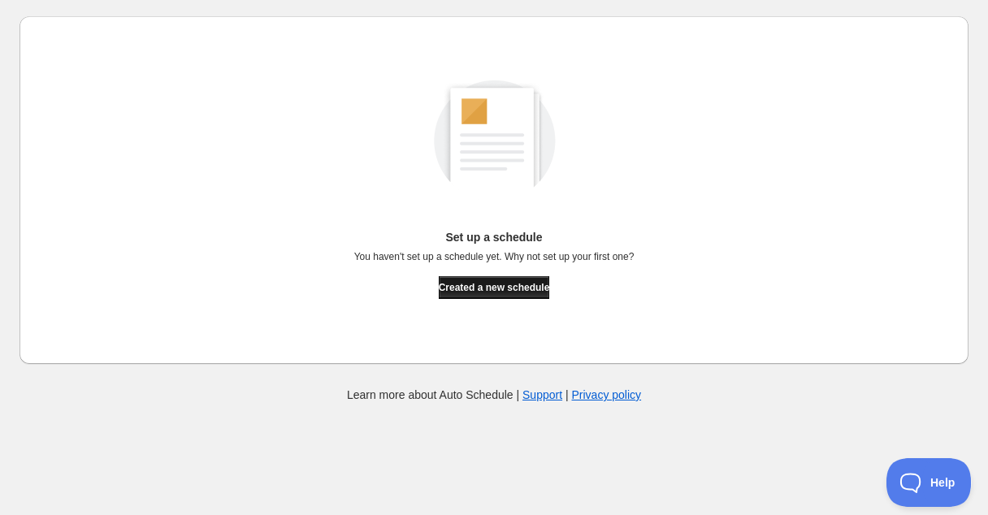
click at [519, 291] on span "Created a new schedule" at bounding box center [494, 287] width 111 height 13
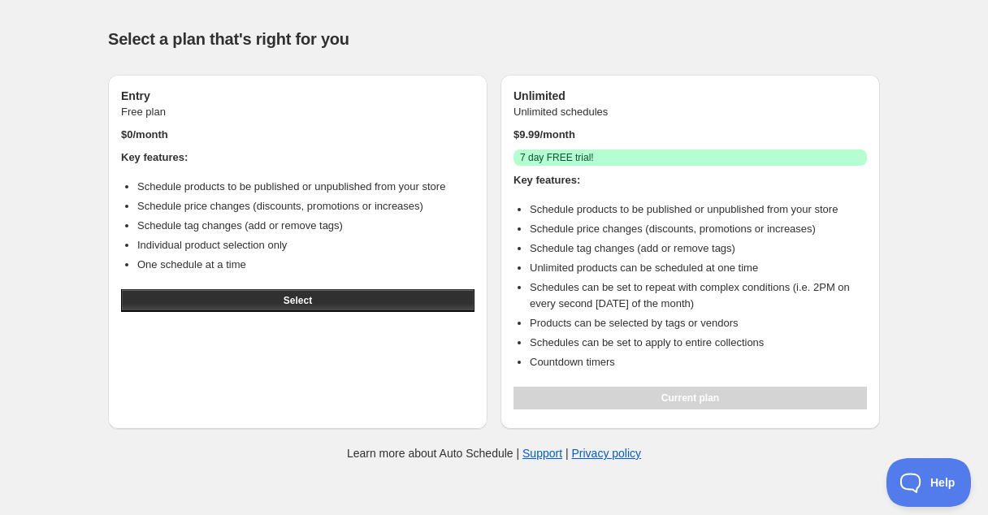
click at [357, 313] on div "Select" at bounding box center [297, 301] width 353 height 36
click at [322, 300] on button "Select" at bounding box center [297, 300] width 353 height 23
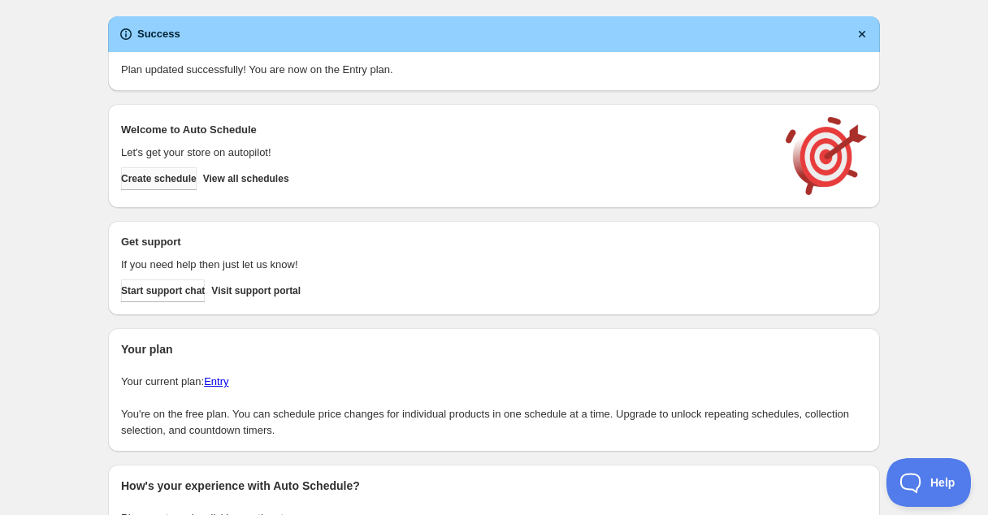
click at [179, 188] on button "Create schedule" at bounding box center [159, 178] width 76 height 23
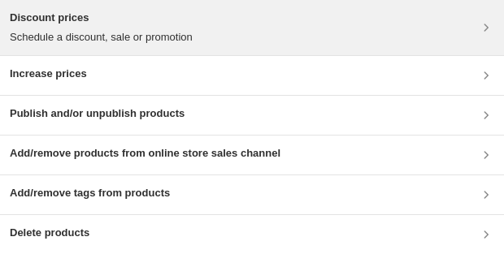
click at [149, 39] on p "Schedule a discount, sale or promotion" at bounding box center [101, 37] width 183 height 16
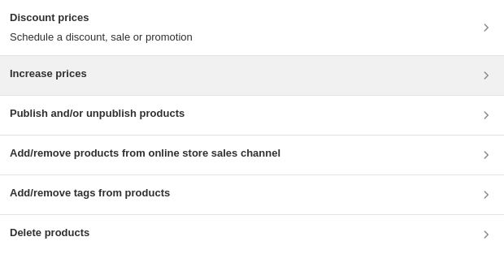
click at [129, 81] on div "Increase prices" at bounding box center [252, 75] width 484 height 19
